Goal: Information Seeking & Learning: Learn about a topic

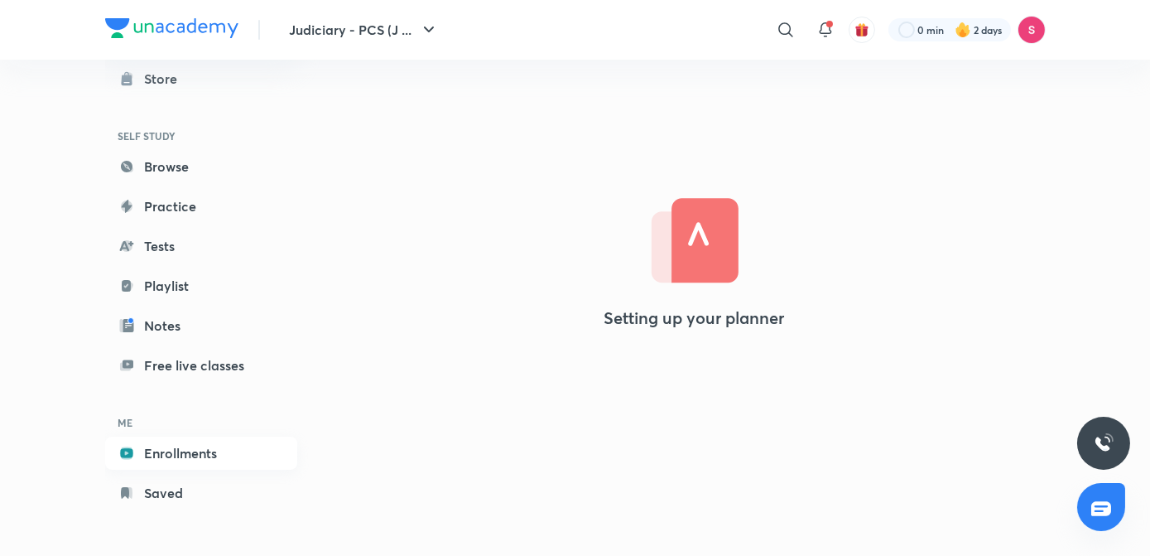
click at [179, 457] on link "Enrollments" at bounding box center [201, 452] width 192 height 33
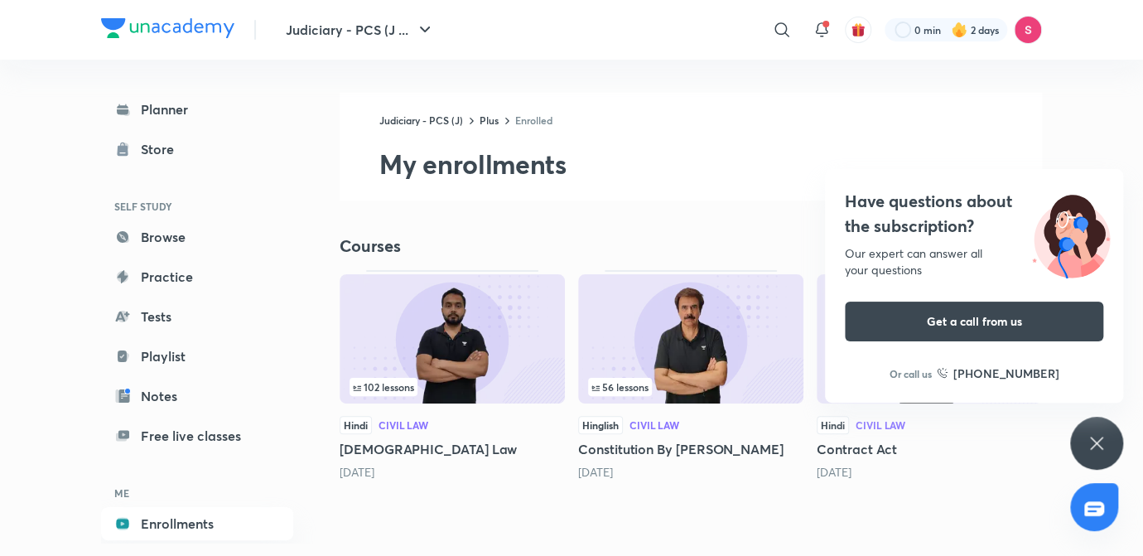
click at [1113, 434] on div "Have questions about the subscription? Our expert can answer all your questions…" at bounding box center [1096, 443] width 53 height 53
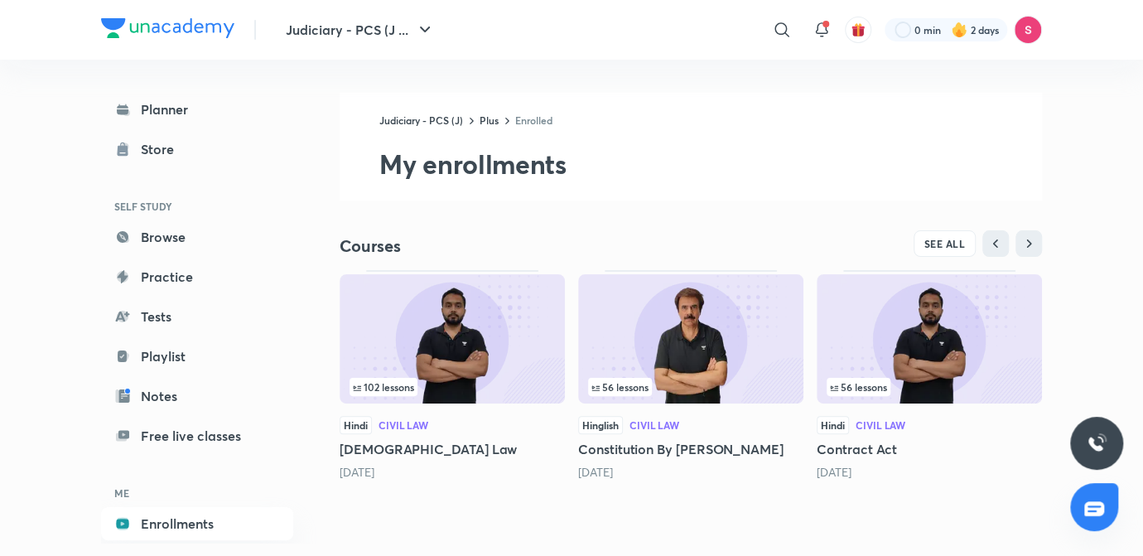
click at [445, 349] on img at bounding box center [452, 338] width 225 height 129
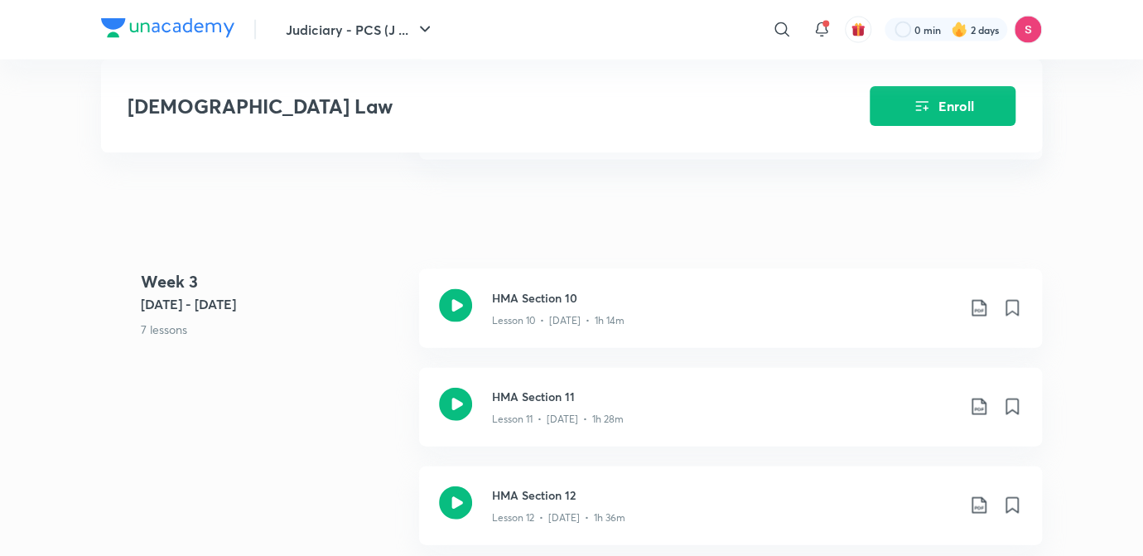
scroll to position [1641, 0]
click at [547, 403] on div "Lesson 11 • [DATE] • 1h 28m" at bounding box center [724, 414] width 464 height 22
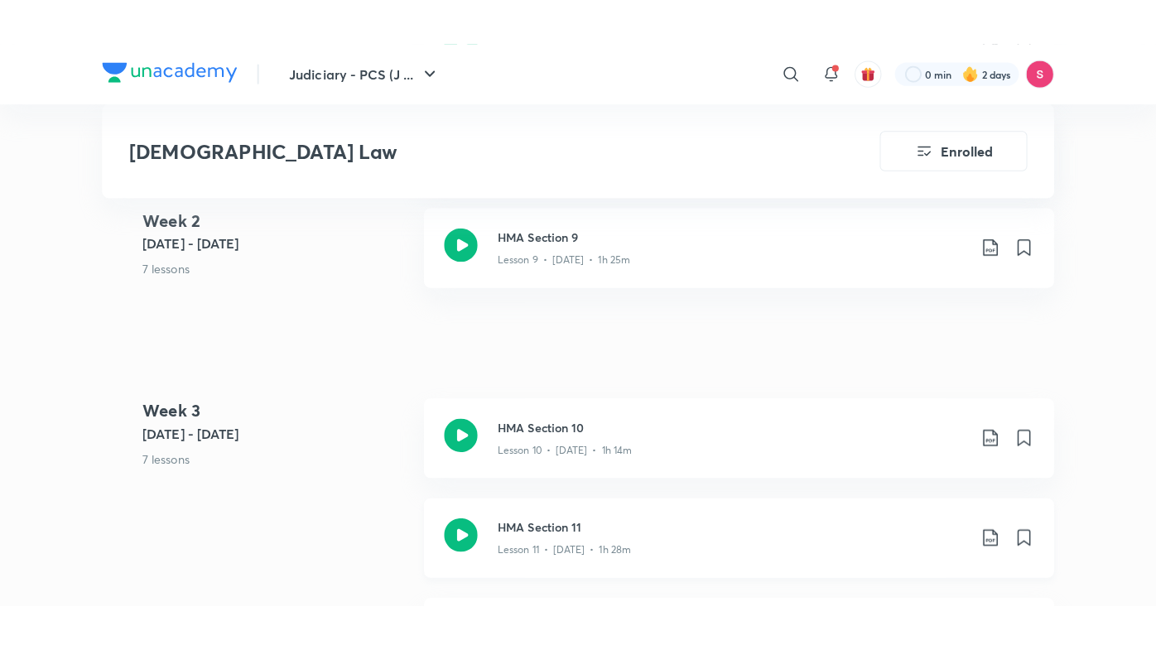
scroll to position [1912, 0]
